Goal: Check status

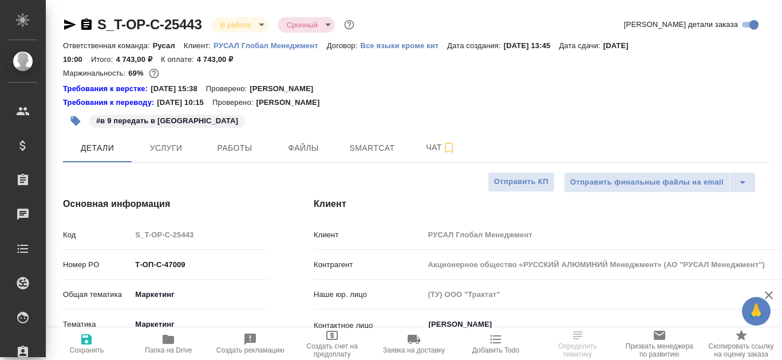
select select "RU"
type input "[PERSON_NAME]"
click at [361, 146] on span "Smartcat" at bounding box center [372, 148] width 55 height 14
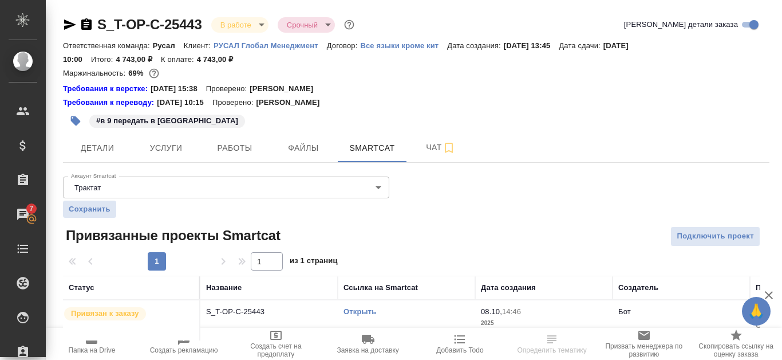
click at [355, 308] on link "Открыть" at bounding box center [360, 311] width 33 height 9
